Goal: Task Accomplishment & Management: Manage account settings

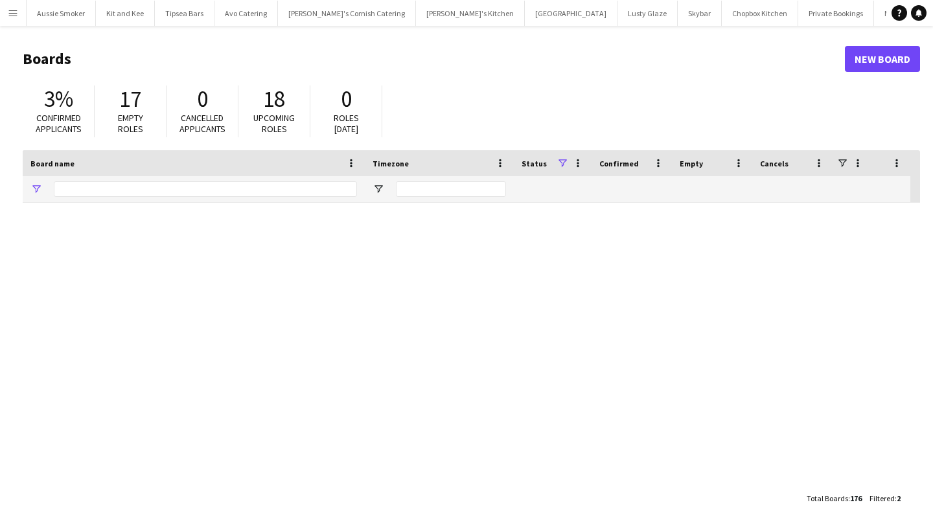
type input "*******"
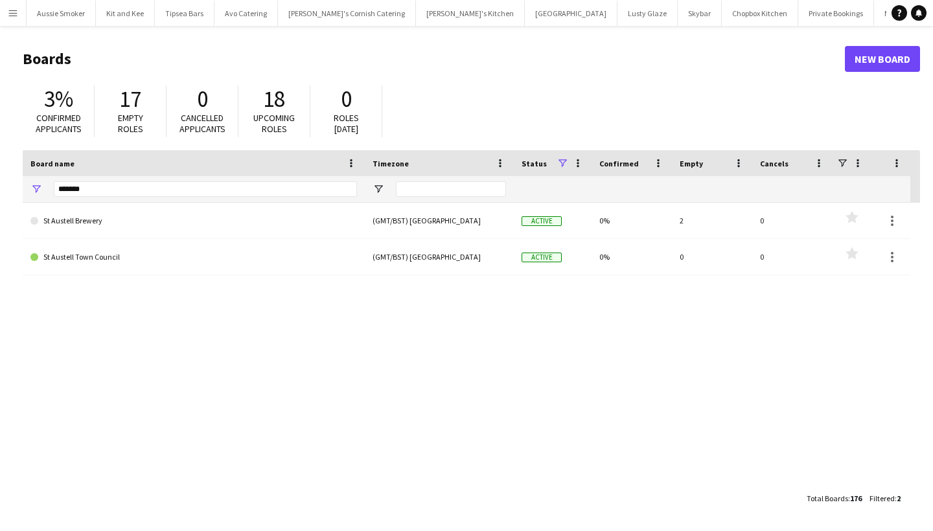
click at [7, 15] on button "Menu" at bounding box center [13, 13] width 26 height 26
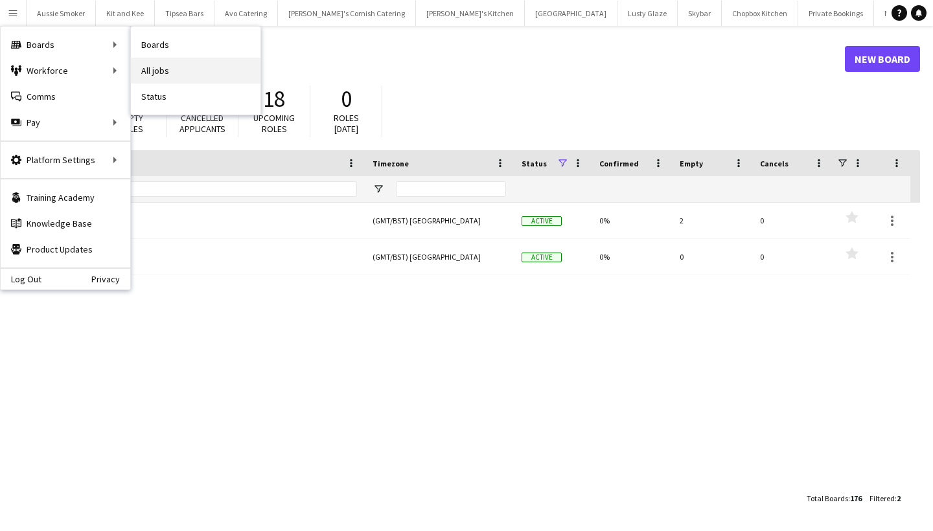
click at [193, 71] on link "All jobs" at bounding box center [196, 71] width 130 height 26
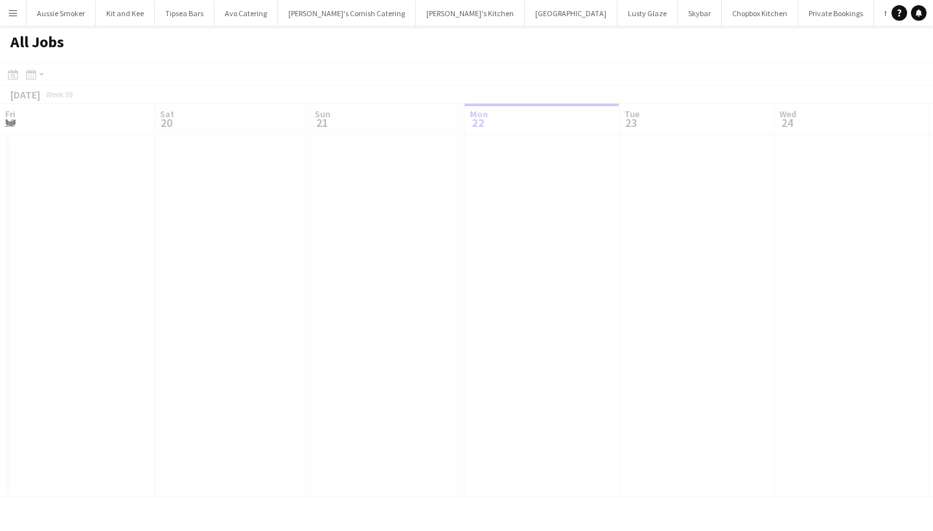
scroll to position [0, 310]
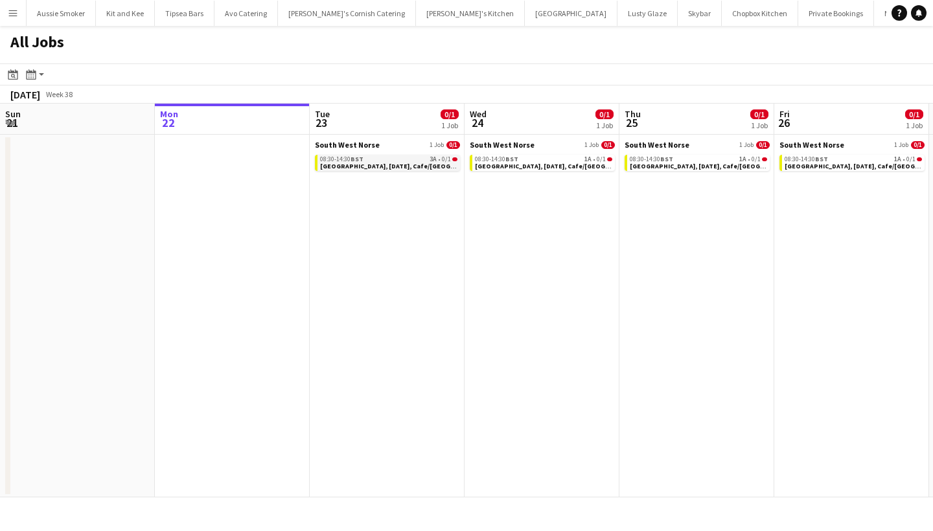
click at [401, 165] on span "[GEOGRAPHIC_DATA], [DATE], Cafe/[GEOGRAPHIC_DATA] (SW Norse)" at bounding box center [425, 166] width 211 height 8
click at [7, 21] on button "Menu" at bounding box center [13, 13] width 26 height 26
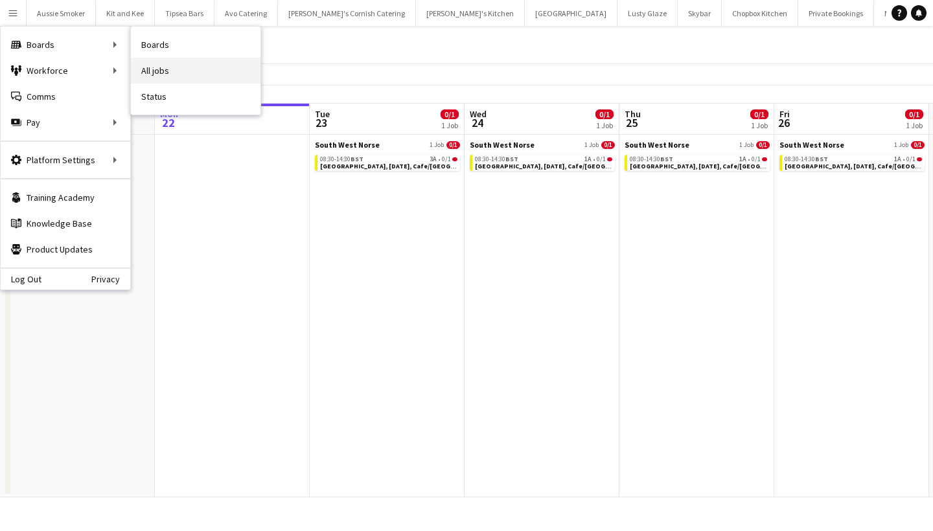
click at [164, 67] on link "All jobs" at bounding box center [196, 71] width 130 height 26
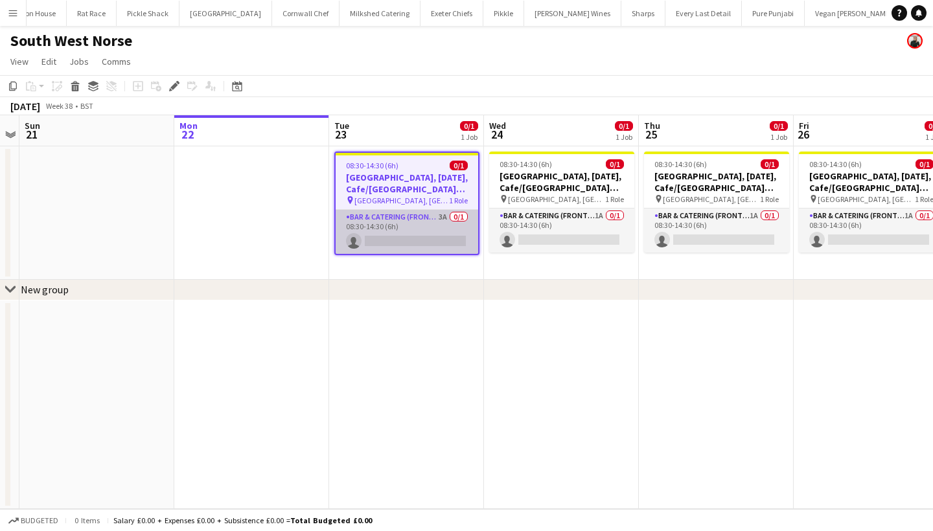
click at [404, 226] on app-card-role "Bar & Catering (Front of House) 3A 0/1 08:30-14:30 (6h) single-neutral-actions" at bounding box center [407, 232] width 143 height 44
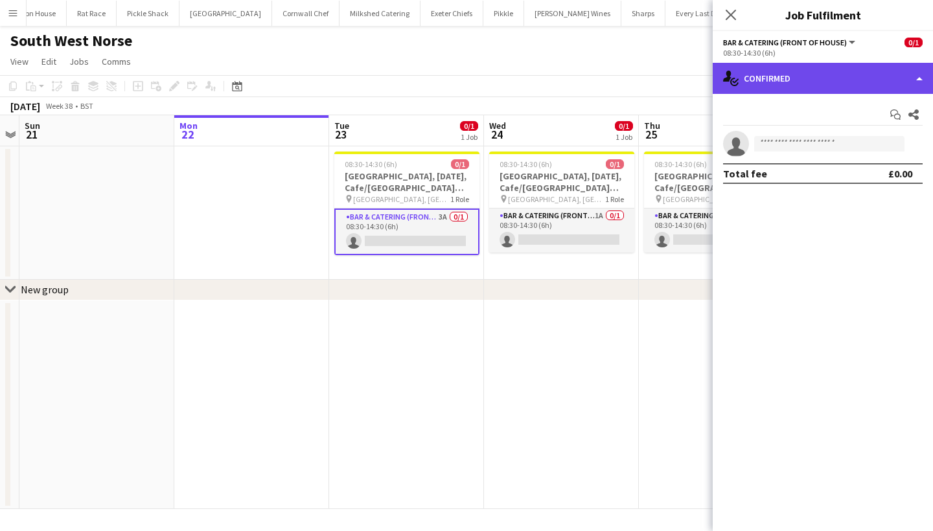
click at [791, 80] on div "single-neutral-actions-check-2 Confirmed" at bounding box center [823, 78] width 220 height 31
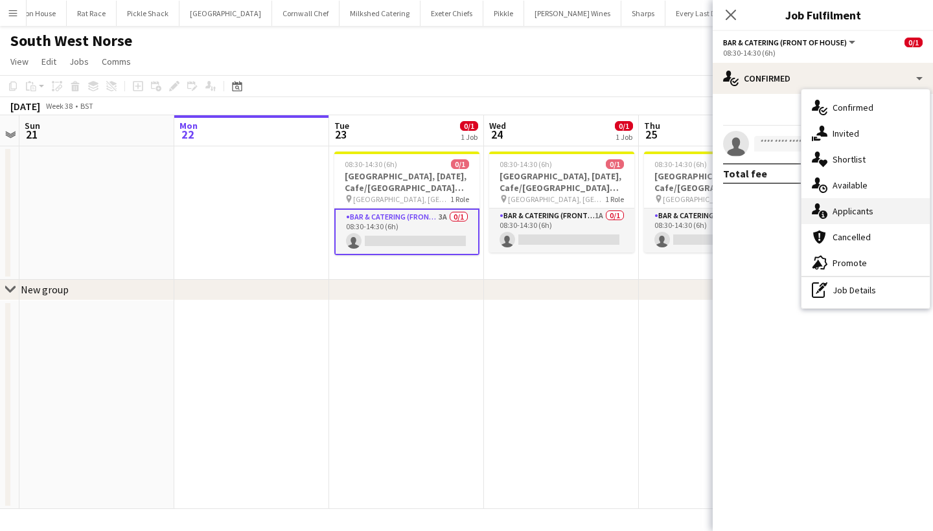
click at [858, 220] on div "single-neutral-actions-information Applicants" at bounding box center [866, 211] width 128 height 26
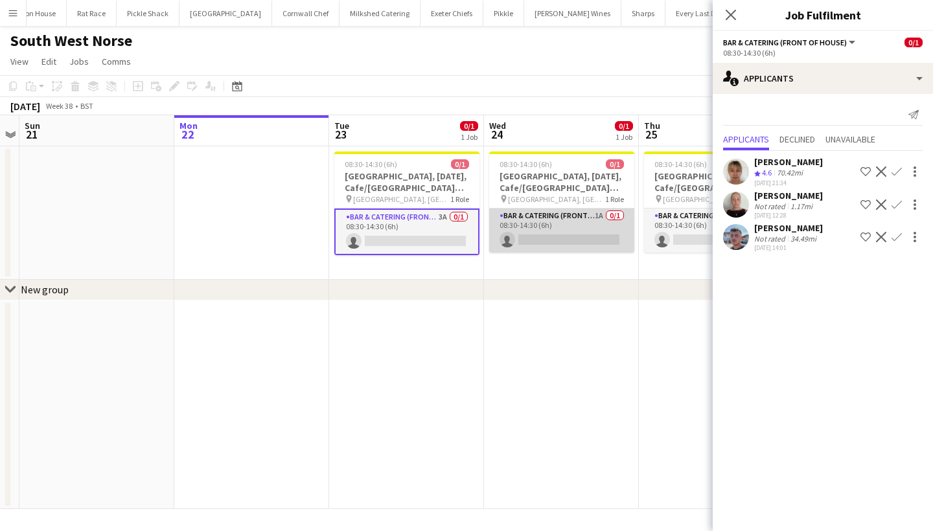
click at [552, 234] on app-card-role "Bar & Catering (Front of House) 1A 0/1 08:30-14:30 (6h) single-neutral-actions" at bounding box center [561, 231] width 145 height 44
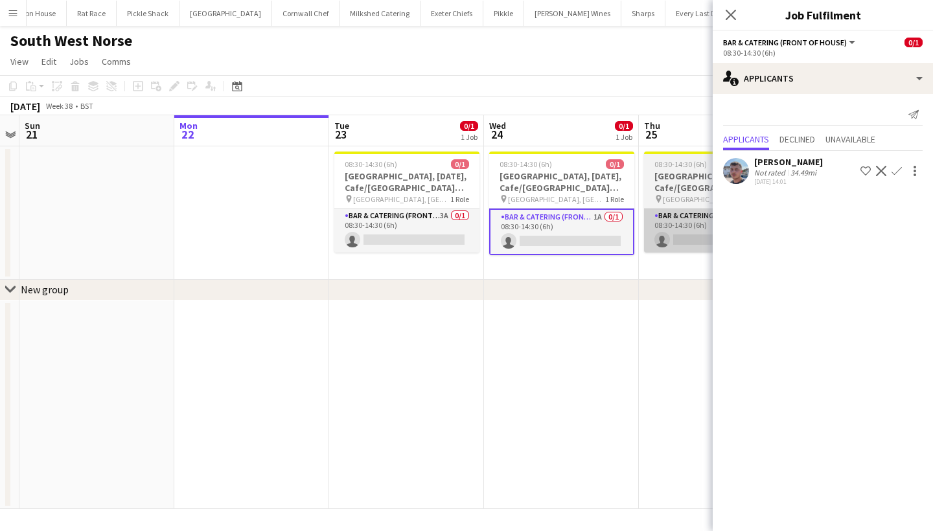
scroll to position [0, 563]
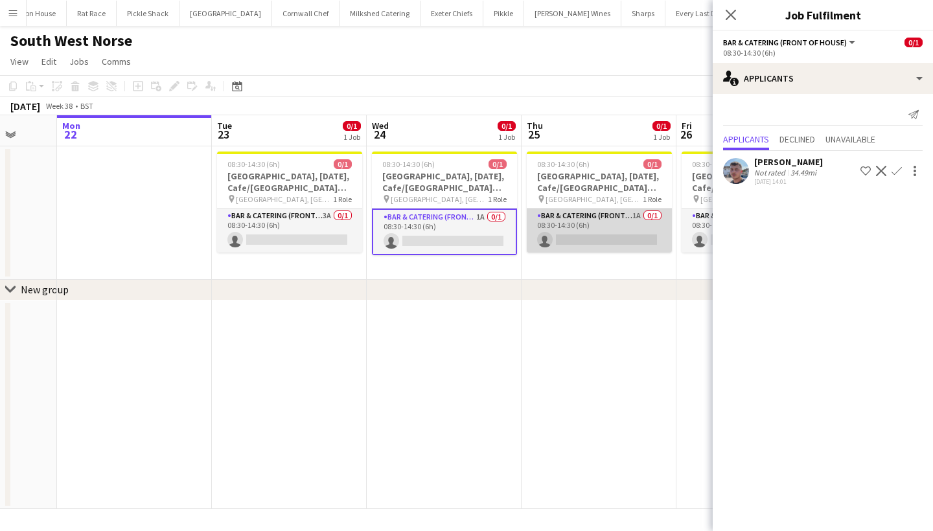
click at [599, 235] on app-card-role "Bar & Catering (Front of House) 1A 0/1 08:30-14:30 (6h) single-neutral-actions" at bounding box center [599, 231] width 145 height 44
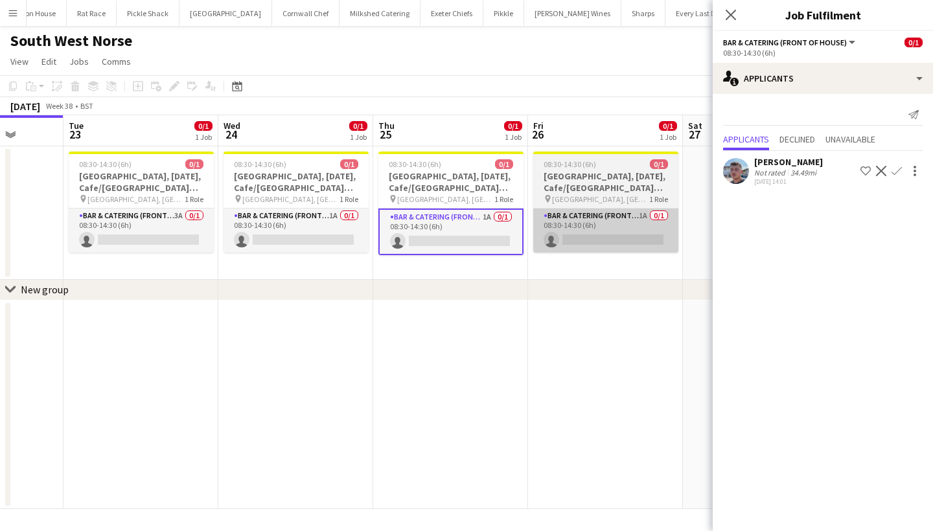
scroll to position [0, 402]
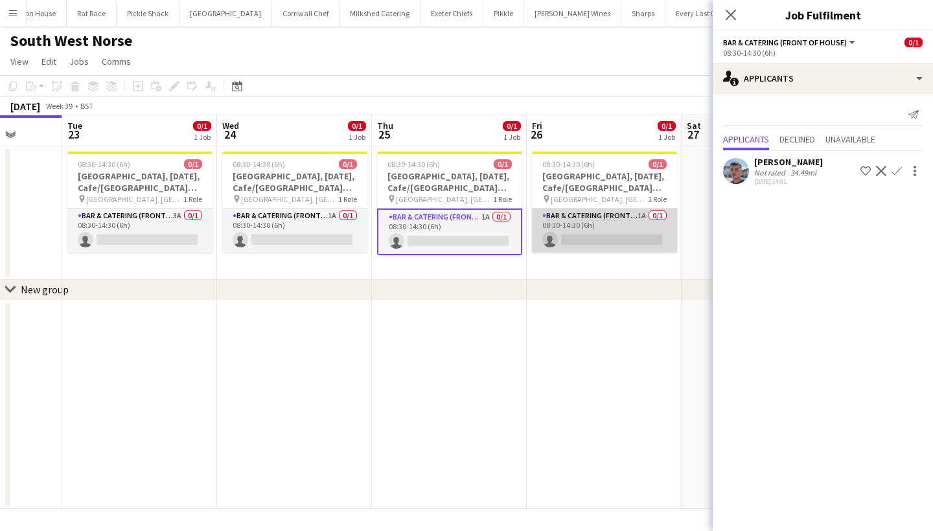
click at [607, 232] on app-card-role "Bar & Catering (Front of House) 1A 0/1 08:30-14:30 (6h) single-neutral-actions" at bounding box center [604, 231] width 145 height 44
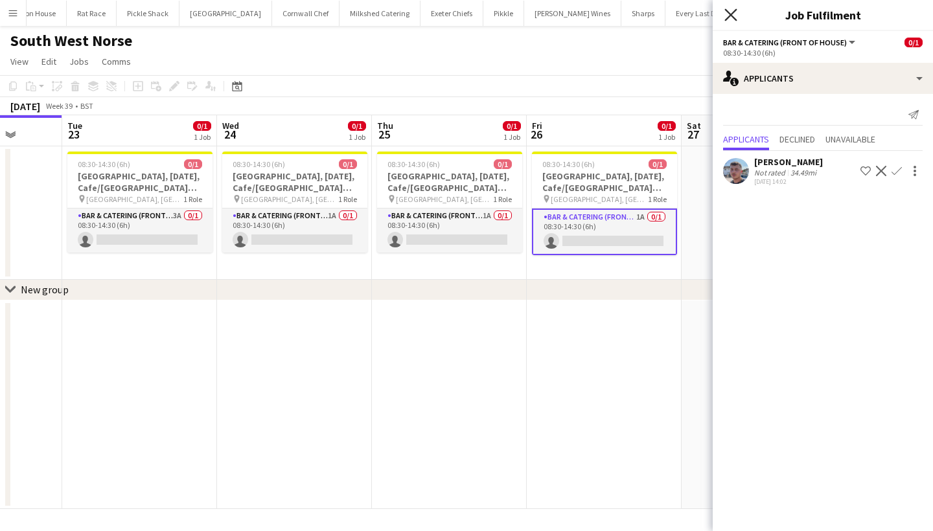
click at [730, 13] on icon "Close pop-in" at bounding box center [731, 14] width 12 height 12
